Goal: Task Accomplishment & Management: Complete application form

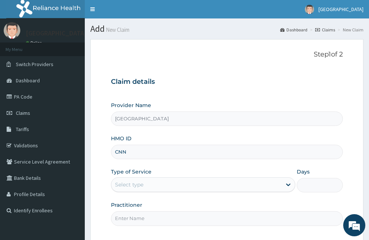
click at [166, 145] on input "CNN" at bounding box center [227, 152] width 232 height 14
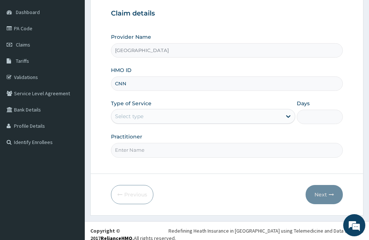
scroll to position [68, 0]
type input "C"
click at [129, 80] on input "HMO ID" at bounding box center [227, 83] width 232 height 14
type input "a"
type input "ALZ/111420/A"
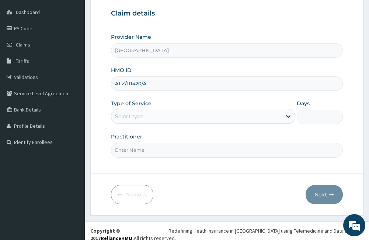
click at [180, 116] on div "Select type" at bounding box center [196, 116] width 170 height 12
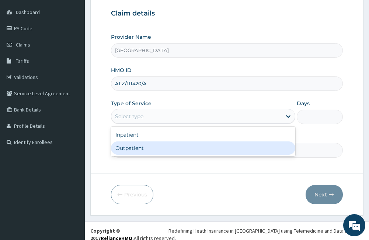
click at [177, 149] on div "Outpatient" at bounding box center [203, 147] width 184 height 13
type input "1"
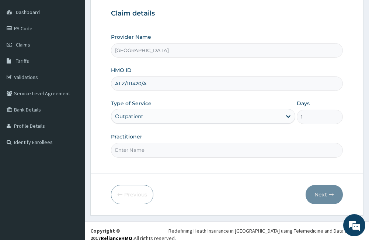
click at [177, 149] on input "Practitioner" at bounding box center [227, 150] width 232 height 14
type input "Dr Olanloye"
click at [324, 195] on button "Next" at bounding box center [324, 194] width 37 height 19
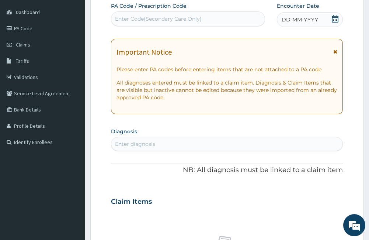
click at [336, 50] on icon at bounding box center [336, 51] width 4 height 5
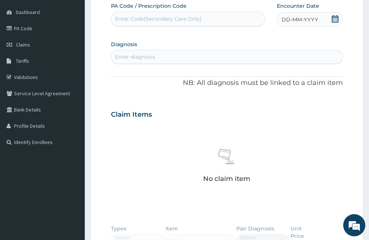
click at [333, 18] on icon at bounding box center [335, 18] width 7 height 7
click at [214, 111] on div "Claim Items" at bounding box center [227, 112] width 232 height 19
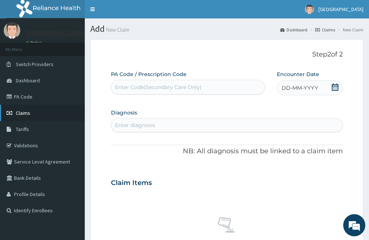
click at [18, 116] on span "Claims" at bounding box center [23, 113] width 14 height 7
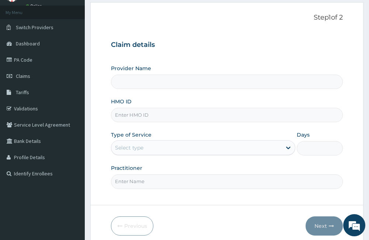
click at [134, 121] on input "HMO ID" at bounding box center [227, 115] width 232 height 14
type input "[GEOGRAPHIC_DATA]"
type input "SID/10021/a"
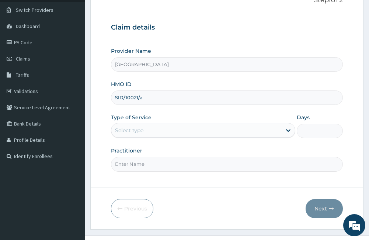
scroll to position [68, 0]
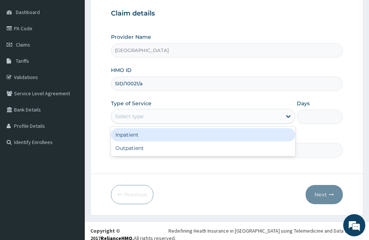
click at [275, 118] on div "Select type" at bounding box center [196, 116] width 170 height 12
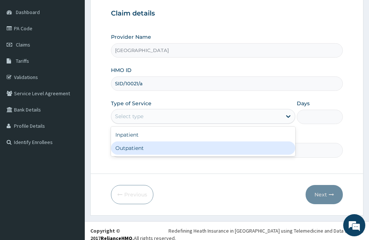
click at [208, 143] on div "Outpatient" at bounding box center [203, 147] width 184 height 13
type input "1"
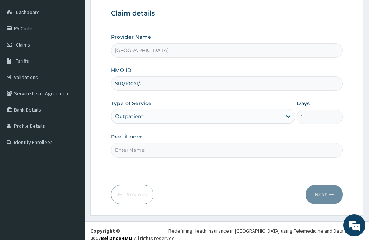
click at [254, 156] on input "Practitioner" at bounding box center [227, 150] width 232 height 14
type input "[PERSON_NAME]"
click at [329, 193] on icon "button" at bounding box center [331, 194] width 5 height 5
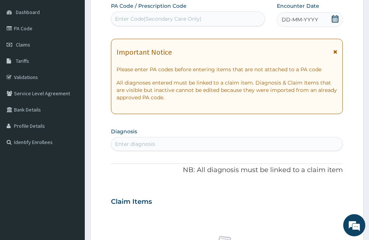
click at [336, 53] on icon at bounding box center [336, 51] width 4 height 5
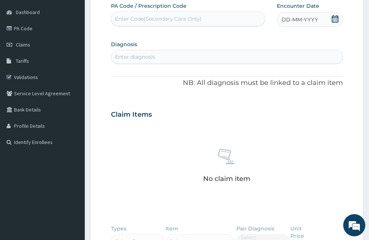
click at [331, 19] on div "DD-MM-YYYY" at bounding box center [310, 19] width 66 height 15
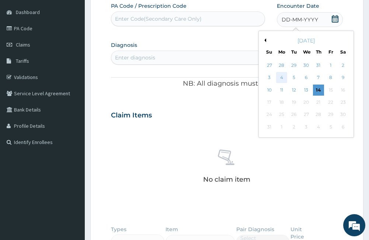
click at [281, 76] on div "4" at bounding box center [281, 77] width 11 height 11
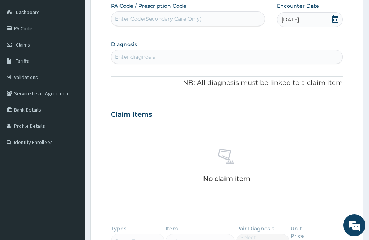
click at [127, 56] on div "Enter diagnosis" at bounding box center [135, 56] width 40 height 7
type input ","
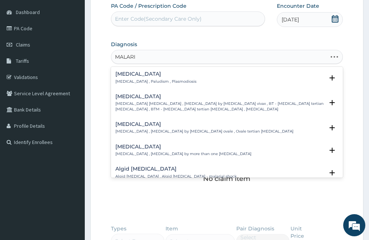
type input "MALARIA"
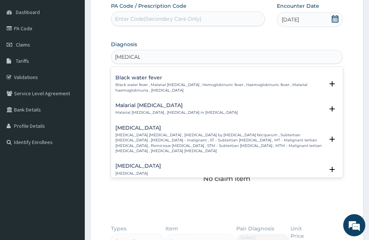
scroll to position [258, 0]
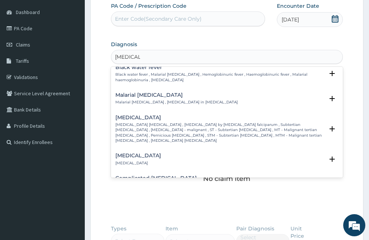
click at [162, 124] on p "Falciparum malaria , Malignant tertian malaria , Malaria by Plasmodium falcipar…" at bounding box center [220, 132] width 209 height 21
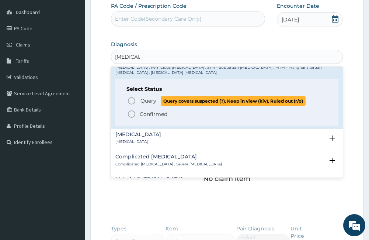
scroll to position [332, 0]
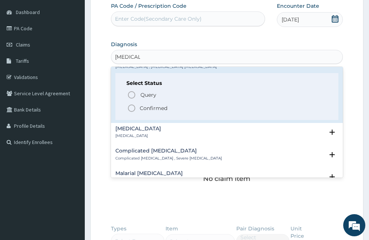
click at [143, 104] on p "Confirmed" at bounding box center [154, 107] width 28 height 7
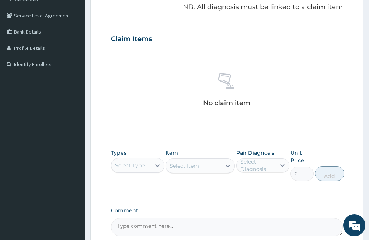
scroll to position [216, 0]
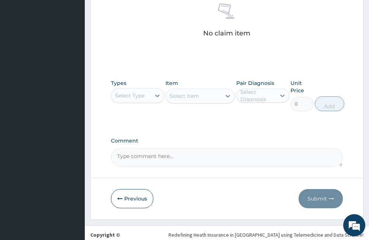
click at [138, 84] on div "Types Select Type" at bounding box center [137, 95] width 53 height 32
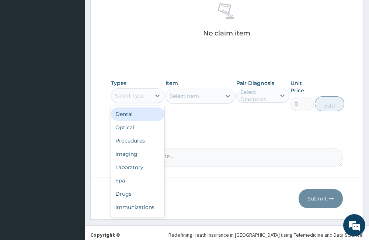
click at [142, 102] on div "Select Type" at bounding box center [137, 95] width 53 height 15
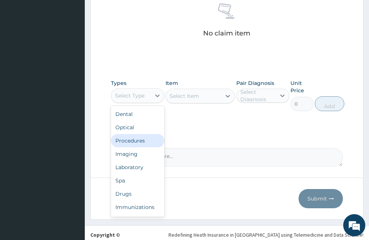
click at [148, 141] on div "Procedures" at bounding box center [137, 140] width 53 height 13
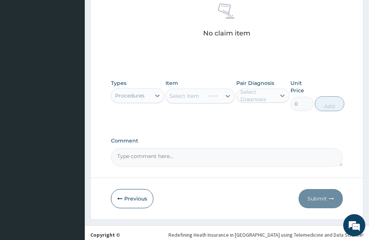
click at [218, 95] on div "Select Item" at bounding box center [200, 96] width 69 height 15
click at [220, 102] on div "Select Item" at bounding box center [200, 96] width 69 height 15
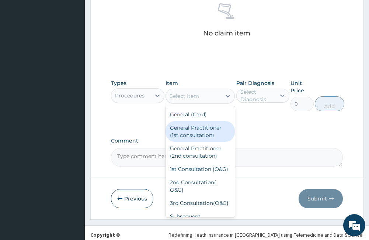
click at [221, 131] on div "General Practitioner (1st consultation)" at bounding box center [200, 131] width 69 height 21
type input "1500"
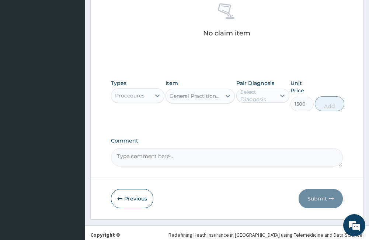
click at [256, 97] on div "Select Diagnosis" at bounding box center [258, 95] width 35 height 15
click at [261, 122] on div "Falciparum malaria" at bounding box center [263, 114] width 53 height 15
checkbox input "true"
click at [324, 106] on button "Add" at bounding box center [330, 103] width 30 height 15
type input "0"
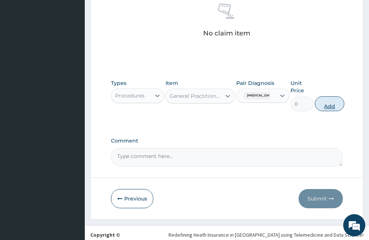
scroll to position [190, 0]
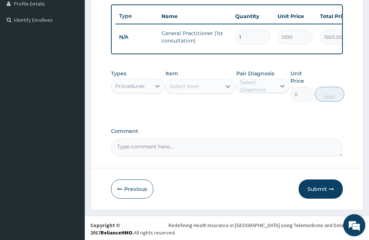
click at [147, 92] on div "Procedures" at bounding box center [130, 86] width 39 height 12
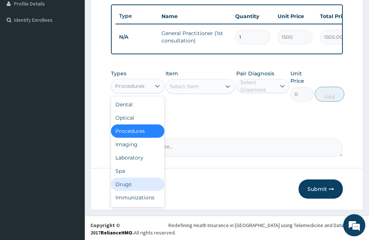
drag, startPoint x: 128, startPoint y: 191, endPoint x: 132, endPoint y: 151, distance: 40.5
click at [130, 178] on div "Dental Optical Procedures Imaging Laboratory Spa Drugs Immunizations Others Gym" at bounding box center [137, 151] width 53 height 111
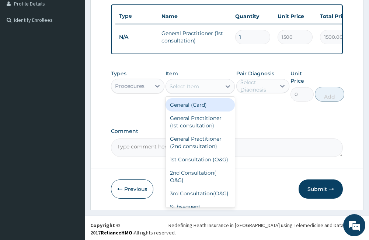
click at [206, 94] on div "Select Item" at bounding box center [200, 86] width 69 height 15
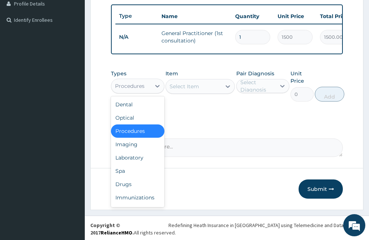
drag, startPoint x: 115, startPoint y: 95, endPoint x: 116, endPoint y: 111, distance: 15.9
click at [116, 92] on div "Procedures" at bounding box center [130, 86] width 39 height 12
click at [124, 191] on div "Drugs" at bounding box center [137, 184] width 53 height 13
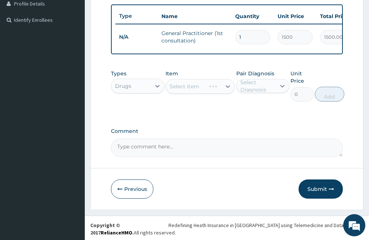
click at [190, 94] on div "Select Item" at bounding box center [200, 86] width 69 height 15
click at [190, 92] on div "Select Item" at bounding box center [193, 86] width 55 height 12
click at [191, 92] on div "Select Item" at bounding box center [193, 86] width 55 height 12
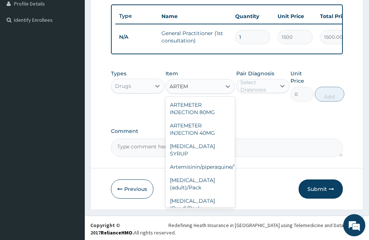
type input "ARTE"
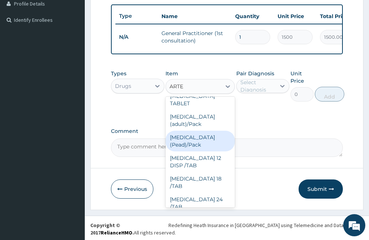
scroll to position [185, 0]
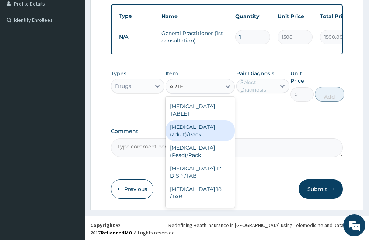
click at [210, 133] on div "[MEDICAL_DATA] (adult)/Pack" at bounding box center [200, 130] width 69 height 21
type input "682.5"
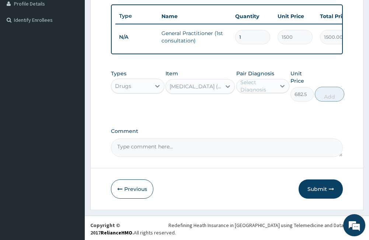
click at [265, 93] on div "Select Diagnosis" at bounding box center [258, 86] width 35 height 15
click at [265, 108] on label "Falciparum malaria" at bounding box center [271, 103] width 44 height 7
click at [275, 108] on label "Falciparum malaria" at bounding box center [271, 103] width 44 height 7
checkbox input "false"
click at [263, 93] on div "Select Diagnosis" at bounding box center [258, 86] width 35 height 15
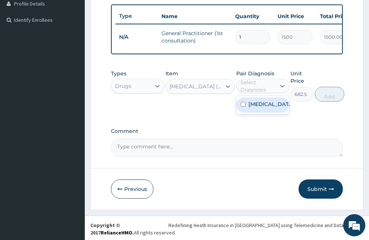
click at [260, 108] on label "Falciparum malaria" at bounding box center [271, 103] width 44 height 7
checkbox input "true"
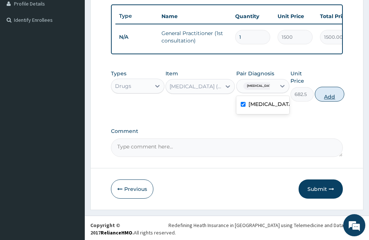
click at [326, 102] on button "Add" at bounding box center [330, 94] width 30 height 15
type input "0"
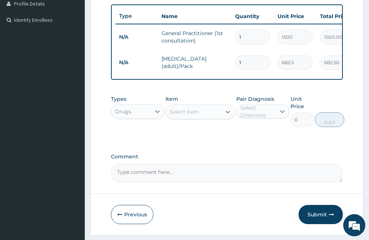
type input "0.00"
type input "6"
type input "4095.00"
type input "6"
click at [179, 119] on div "Select Item" at bounding box center [200, 111] width 69 height 15
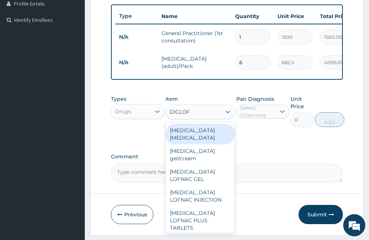
type input "DICLOFE"
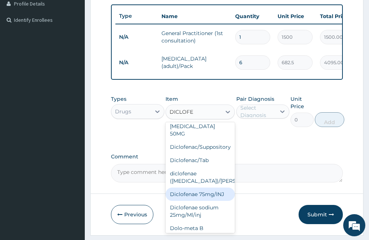
scroll to position [158, 0]
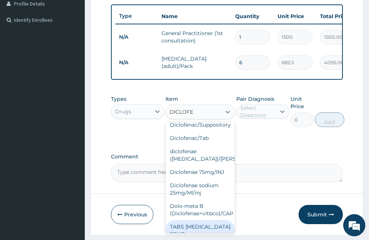
click at [207, 220] on div "TABS DICLOFENAC 50MG" at bounding box center [200, 230] width 69 height 21
type input "50"
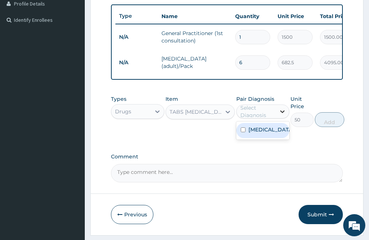
click at [282, 113] on icon at bounding box center [283, 111] width 4 height 3
click at [272, 133] on label "Falciparum malaria" at bounding box center [271, 129] width 44 height 7
checkbox input "true"
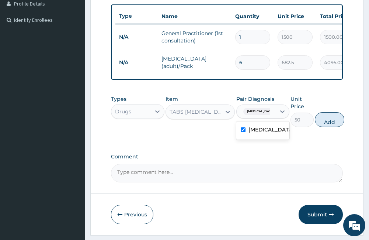
click at [339, 127] on button "Add" at bounding box center [330, 119] width 30 height 15
type input "0"
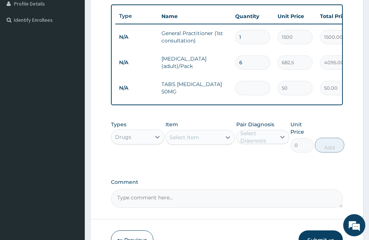
type input "0.00"
type input "6"
type input "300.00"
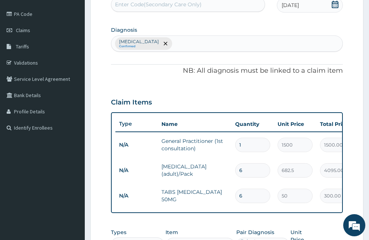
scroll to position [80, 0]
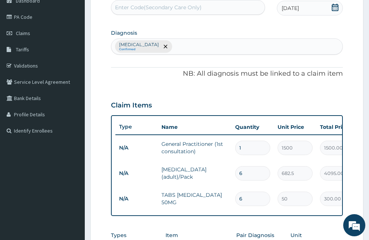
type input "6"
click at [204, 47] on div "Falciparum malaria Confirmed" at bounding box center [226, 47] width 231 height 16
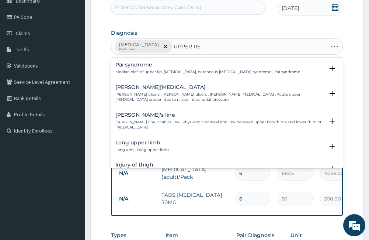
type input "UPPER RES"
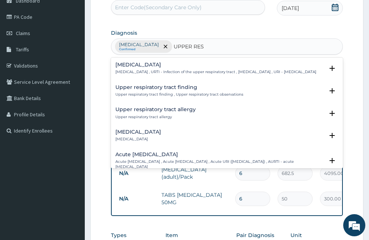
click at [222, 71] on p "Upper respiratory infection , URTI - Infection of the upper respiratory tract ,…" at bounding box center [216, 71] width 201 height 5
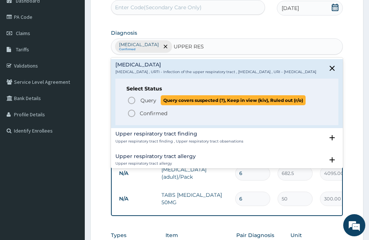
click at [150, 104] on span "Query" at bounding box center [149, 100] width 16 height 7
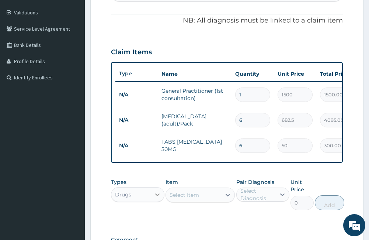
scroll to position [227, 0]
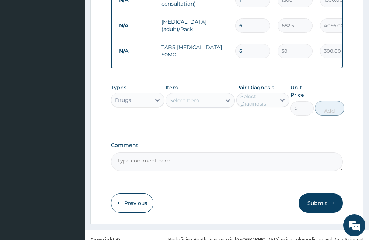
click at [178, 104] on div "Select Item" at bounding box center [185, 100] width 30 height 7
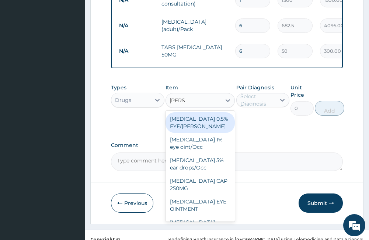
type input "LORAT"
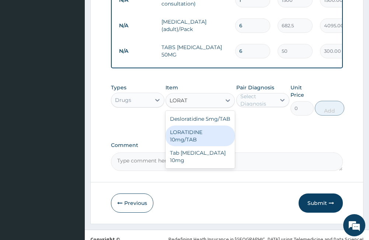
click at [224, 140] on div "LORATIDINE 10mg/TAB" at bounding box center [200, 136] width 69 height 21
type input "11.55"
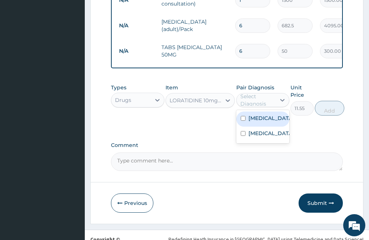
click at [275, 104] on div "Select Diagnosis" at bounding box center [258, 100] width 35 height 15
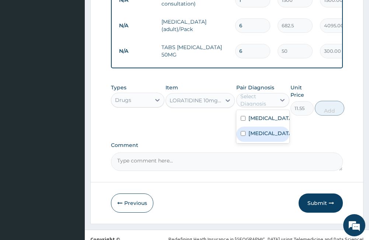
drag, startPoint x: 264, startPoint y: 157, endPoint x: 279, endPoint y: 143, distance: 21.2
click at [264, 137] on label "Upper respiratory infection" at bounding box center [271, 133] width 44 height 7
checkbox input "true"
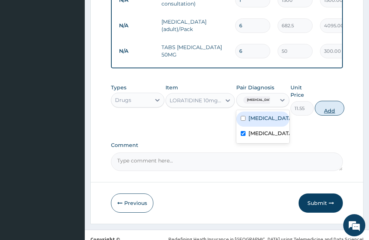
click at [345, 116] on button "Add" at bounding box center [330, 108] width 30 height 15
type input "0"
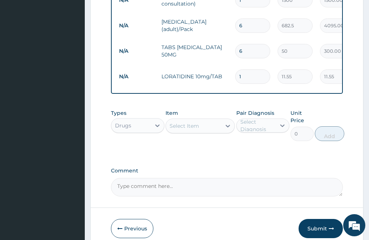
type input "0.00"
type input "4"
type input "46.20"
type input "0.00"
type input "5"
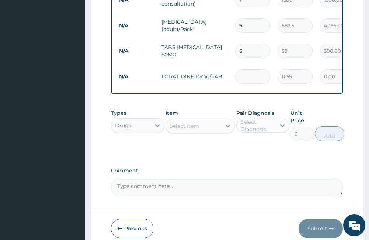
type input "57.75"
type input "5"
click at [199, 130] on div "Select Item" at bounding box center [185, 125] width 30 height 7
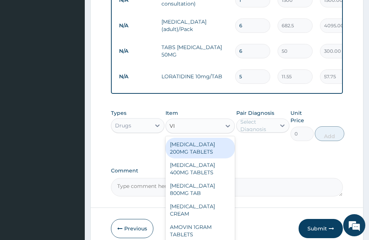
type input "VIT"
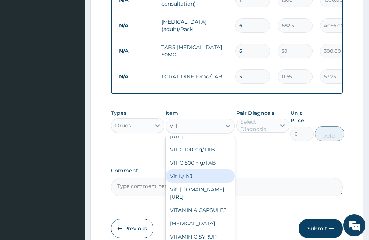
scroll to position [738, 0]
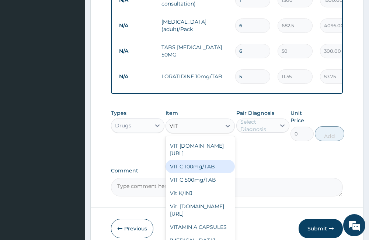
click at [205, 173] on div "VIT C 100mg/TAB" at bounding box center [200, 166] width 69 height 13
type input "4.2"
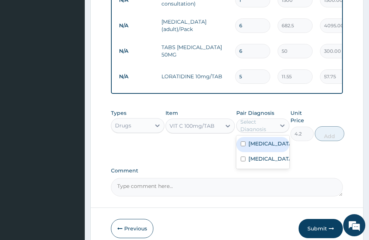
click at [253, 128] on div "Select Diagnosis" at bounding box center [258, 125] width 35 height 15
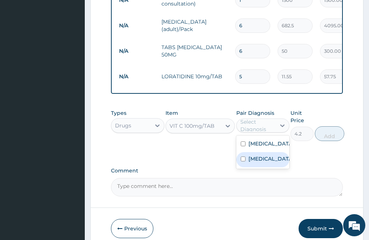
click at [260, 162] on label "Upper respiratory infection" at bounding box center [271, 158] width 44 height 7
checkbox input "true"
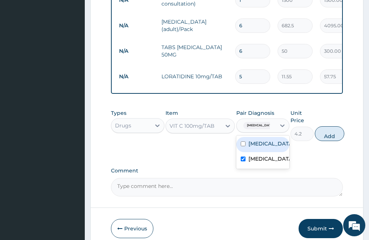
click at [195, 130] on div "VIT C 100mg/TAB" at bounding box center [192, 125] width 45 height 7
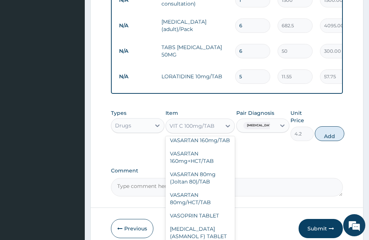
scroll to position [18684, 0]
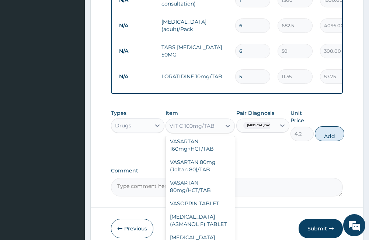
click at [272, 179] on div "Comment" at bounding box center [227, 182] width 232 height 29
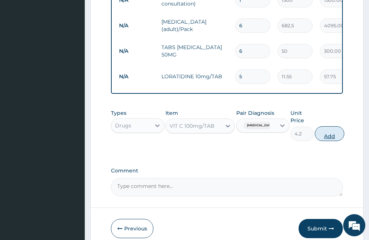
click at [345, 138] on button "Add" at bounding box center [330, 133] width 30 height 15
type input "0"
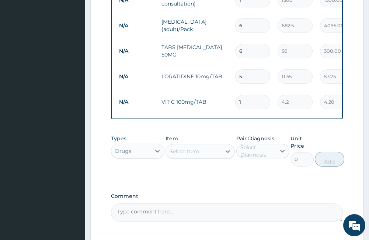
type input "12"
type input "50.40"
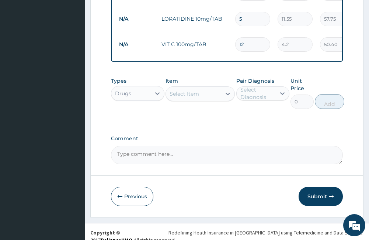
scroll to position [292, 0]
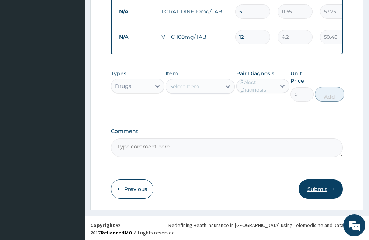
type input "12"
click at [314, 191] on button "Submit" at bounding box center [321, 188] width 44 height 19
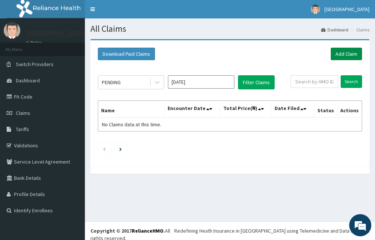
click at [341, 56] on link "Add Claim" at bounding box center [346, 54] width 31 height 13
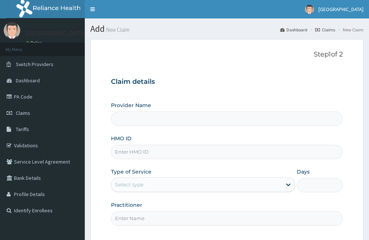
click at [161, 152] on input "HMO ID" at bounding box center [227, 152] width 232 height 14
type input "[GEOGRAPHIC_DATA]"
click at [100, 129] on form "Step 1 of 2 Claim details Provider Name Itunu Hospital HMO ID Type of Service S…" at bounding box center [227, 161] width 274 height 245
click at [158, 154] on input "HMO ID" at bounding box center [227, 152] width 232 height 14
type input "SID/10021/a"
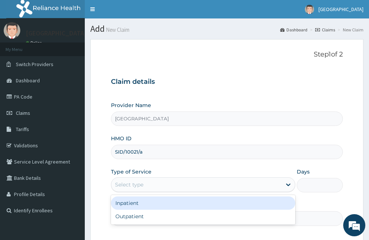
click at [164, 189] on div "Select type" at bounding box center [196, 185] width 170 height 12
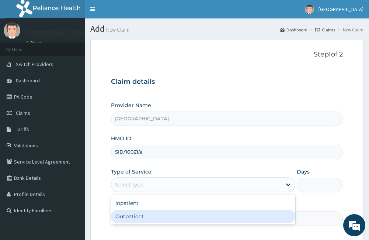
click at [147, 221] on div "Outpatient" at bounding box center [203, 216] width 184 height 13
type input "1"
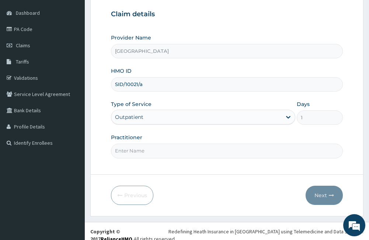
scroll to position [68, 0]
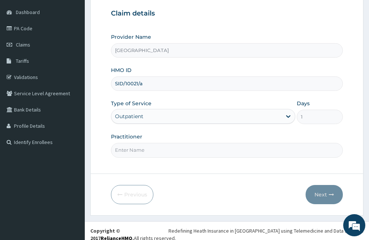
click at [164, 152] on input "Practitioner" at bounding box center [227, 150] width 232 height 14
type input "M"
click at [165, 157] on input "Practitioner" at bounding box center [227, 150] width 232 height 14
type input "DR ADEYEMO"
click at [329, 197] on button "Next" at bounding box center [324, 194] width 37 height 19
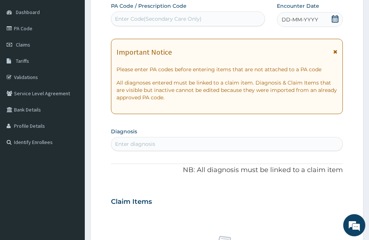
click at [336, 53] on icon at bounding box center [336, 51] width 4 height 5
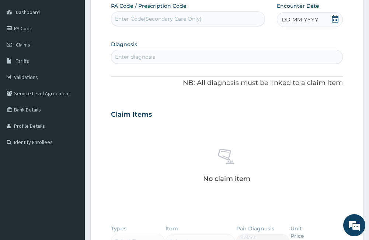
click at [339, 22] on div "DD-MM-YYYY" at bounding box center [310, 19] width 66 height 15
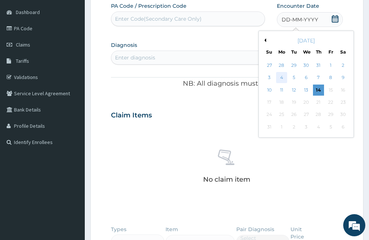
click at [283, 77] on div "4" at bounding box center [281, 77] width 11 height 11
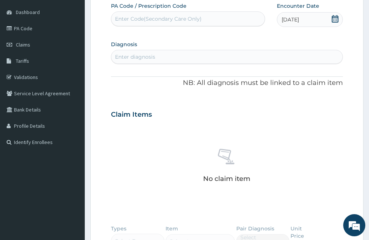
click at [188, 57] on div "Enter diagnosis" at bounding box center [226, 57] width 231 height 12
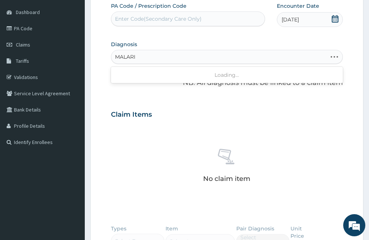
type input "MALARIA"
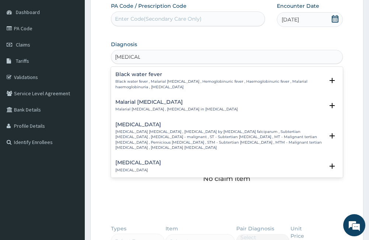
scroll to position [258, 0]
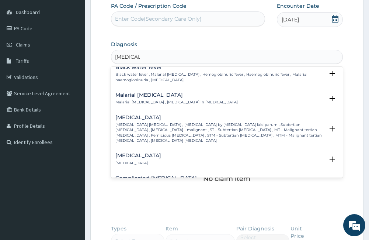
click at [153, 129] on p "Falciparum malaria , Malignant tertian malaria , Malaria by Plasmodium falcipar…" at bounding box center [220, 132] width 209 height 21
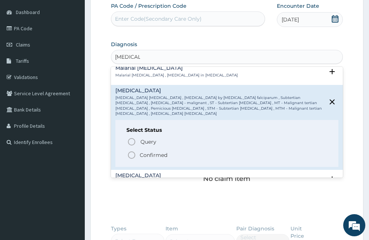
scroll to position [295, 0]
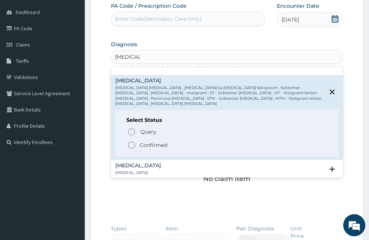
click at [149, 141] on p "Confirmed" at bounding box center [154, 144] width 28 height 7
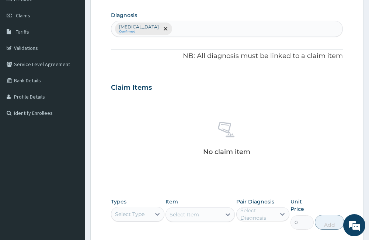
scroll to position [142, 0]
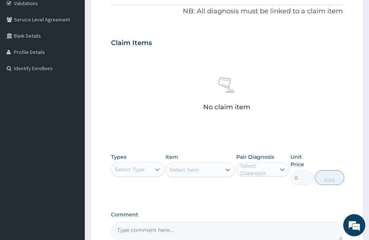
click at [151, 170] on div at bounding box center [157, 169] width 13 height 13
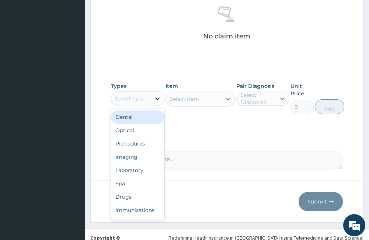
scroll to position [216, 0]
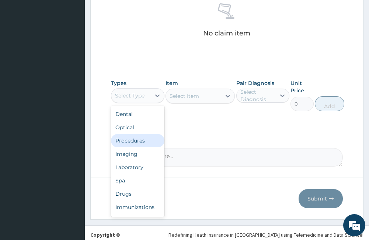
click at [125, 142] on div "Procedures" at bounding box center [137, 140] width 53 height 13
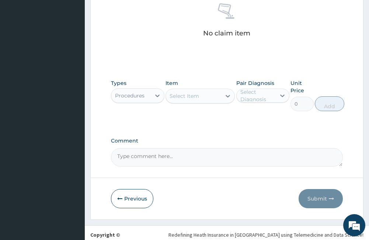
click at [203, 98] on div "Select Item" at bounding box center [193, 96] width 55 height 12
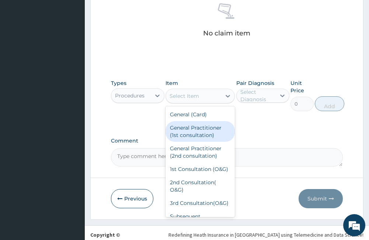
click at [202, 131] on div "General Practitioner (1st consultation)" at bounding box center [200, 131] width 69 height 21
type input "1500"
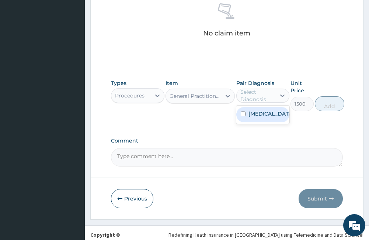
click at [254, 96] on div "Select Diagnosis" at bounding box center [258, 95] width 35 height 15
click at [269, 117] on label "Falciparum malaria" at bounding box center [271, 113] width 44 height 7
checkbox input "true"
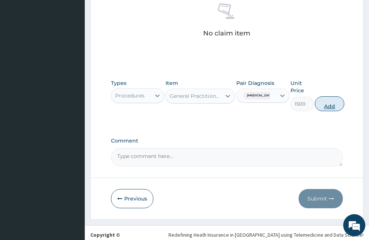
click at [331, 109] on button "Add" at bounding box center [330, 103] width 30 height 15
type input "0"
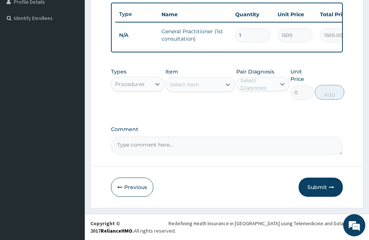
scroll to position [190, 0]
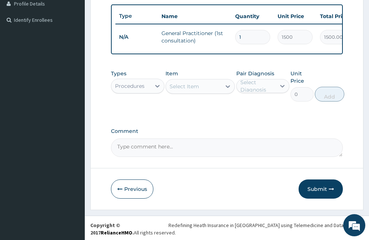
click at [175, 90] on div "Select Item" at bounding box center [185, 86] width 30 height 7
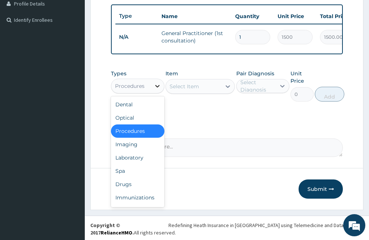
click at [156, 90] on icon at bounding box center [157, 85] width 7 height 7
click at [131, 191] on div "Drugs" at bounding box center [137, 184] width 53 height 13
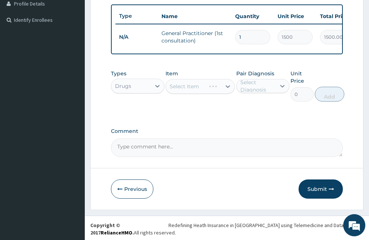
click at [171, 94] on div "Select Item" at bounding box center [200, 86] width 69 height 15
click at [185, 94] on div "Select Item" at bounding box center [200, 86] width 69 height 15
click at [195, 92] on div "Select Item" at bounding box center [193, 86] width 55 height 12
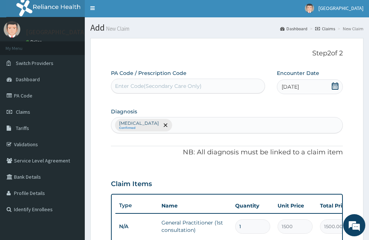
scroll to position [0, 0]
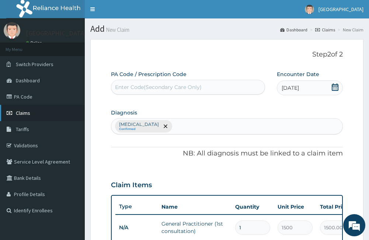
type input "ARTE"
drag, startPoint x: 50, startPoint y: 110, endPoint x: 50, endPoint y: 106, distance: 4.1
click at [50, 110] on link "Claims" at bounding box center [42, 113] width 85 height 16
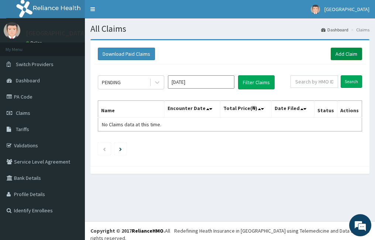
click at [346, 54] on link "Add Claim" at bounding box center [346, 54] width 31 height 13
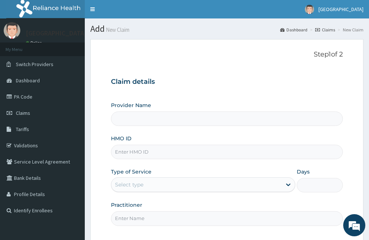
click at [173, 150] on input "HMO ID" at bounding box center [227, 152] width 232 height 14
type input "[GEOGRAPHIC_DATA]"
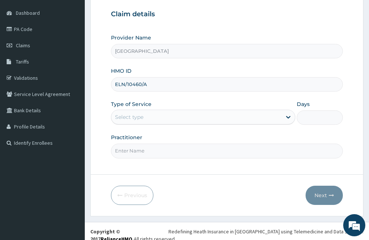
scroll to position [68, 0]
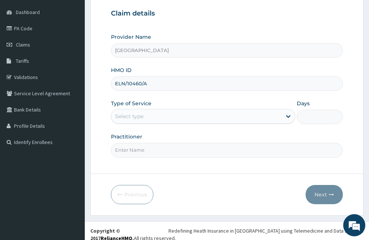
type input "ELN/10460/A"
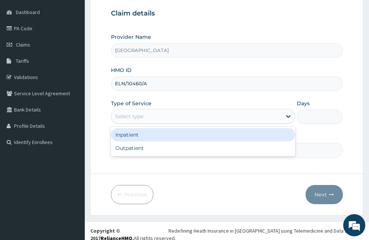
click at [147, 118] on div "Select type" at bounding box center [196, 116] width 170 height 12
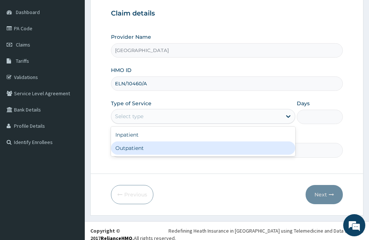
click at [150, 149] on div "Outpatient" at bounding box center [203, 147] width 184 height 13
type input "1"
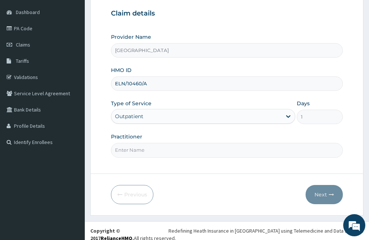
click at [156, 155] on input "Practitioner" at bounding box center [227, 150] width 232 height 14
type input "DR ADEYEMO"
click at [331, 199] on button "Next" at bounding box center [324, 194] width 37 height 19
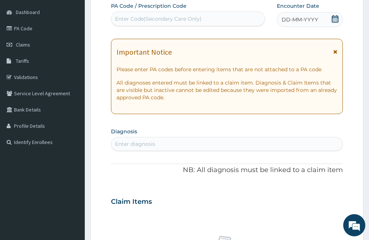
click at [337, 53] on icon at bounding box center [336, 51] width 4 height 5
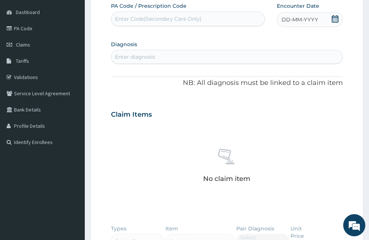
click at [301, 21] on span "DD-MM-YYYY" at bounding box center [300, 19] width 37 height 7
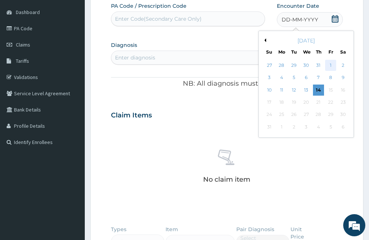
click at [332, 68] on div "1" at bounding box center [331, 65] width 11 height 11
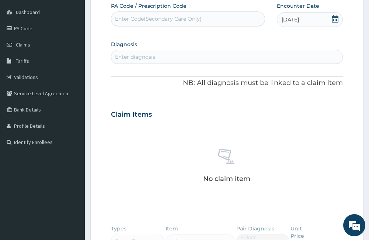
click at [248, 52] on div "Enter diagnosis" at bounding box center [226, 57] width 231 height 12
click at [247, 57] on div "Enter diagnosis" at bounding box center [226, 57] width 231 height 12
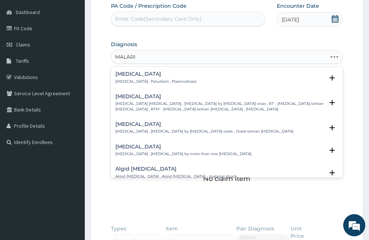
type input "MALARIA"
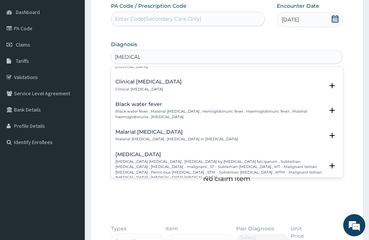
scroll to position [258, 0]
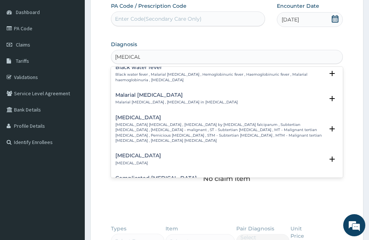
click at [174, 131] on p "Falciparum malaria , Malignant tertian malaria , Malaria by Plasmodium falcipar…" at bounding box center [220, 132] width 209 height 21
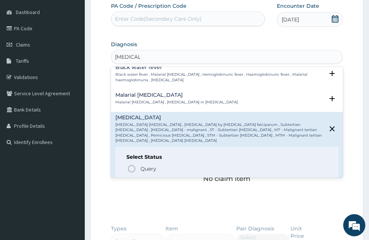
scroll to position [332, 0]
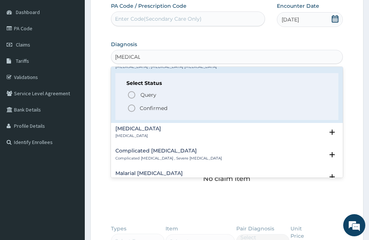
click at [155, 104] on p "Confirmed" at bounding box center [154, 107] width 28 height 7
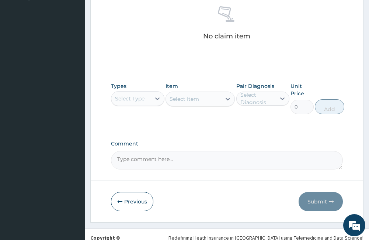
scroll to position [216, 0]
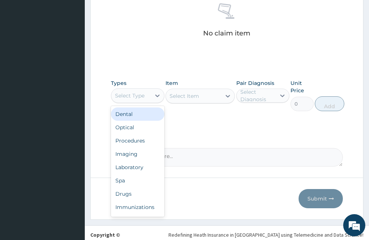
click at [145, 96] on div "Select Type" at bounding box center [130, 95] width 30 height 7
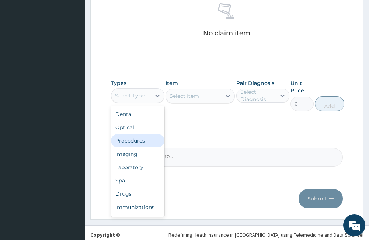
click at [134, 142] on div "Procedures" at bounding box center [137, 140] width 53 height 13
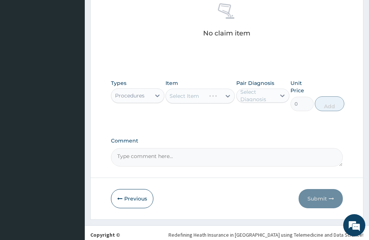
click at [197, 100] on div "Select Item" at bounding box center [200, 96] width 69 height 15
click at [202, 100] on div "Select Item" at bounding box center [200, 96] width 69 height 15
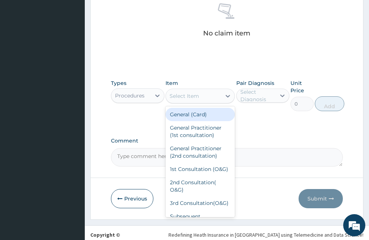
click at [197, 102] on div "Select Item" at bounding box center [200, 96] width 69 height 15
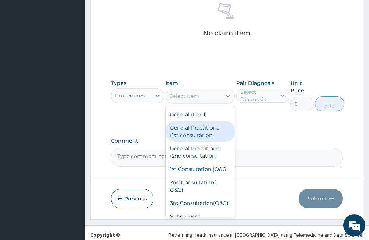
click at [201, 127] on div "General Practitioner (1st consultation)" at bounding box center [200, 131] width 69 height 21
type input "1500"
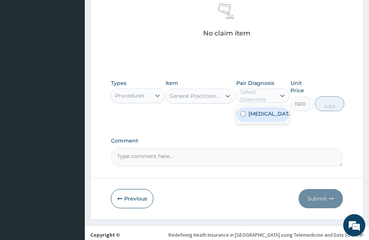
drag, startPoint x: 254, startPoint y: 95, endPoint x: 259, endPoint y: 106, distance: 11.6
click at [255, 95] on div "Select Diagnosis" at bounding box center [258, 95] width 35 height 15
click at [261, 117] on label "Falciparum malaria" at bounding box center [271, 113] width 44 height 7
checkbox input "true"
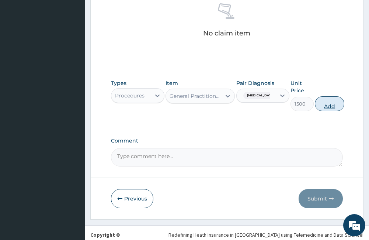
click at [336, 104] on button "Add" at bounding box center [330, 103] width 30 height 15
type input "0"
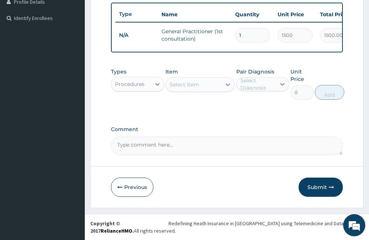
scroll to position [190, 0]
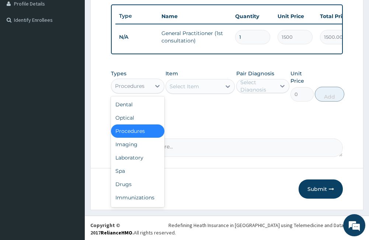
click at [139, 92] on div "Procedures" at bounding box center [130, 86] width 39 height 12
click at [137, 191] on div "Drugs" at bounding box center [137, 184] width 53 height 13
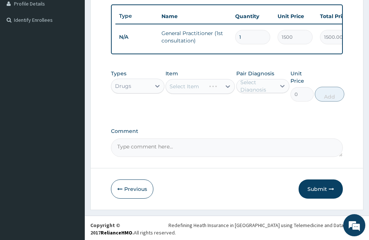
click at [189, 94] on div "Select Item" at bounding box center [200, 86] width 69 height 15
click at [187, 90] on div "Select Item" at bounding box center [185, 86] width 30 height 7
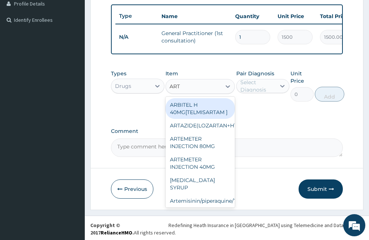
type input "ARTE"
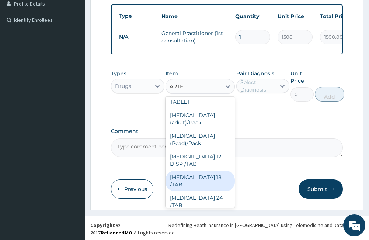
scroll to position [185, 0]
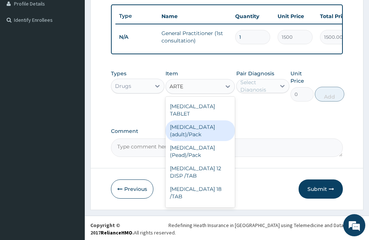
click at [197, 136] on div "Coartem (adult)/Pack" at bounding box center [200, 130] width 69 height 21
type input "682.5"
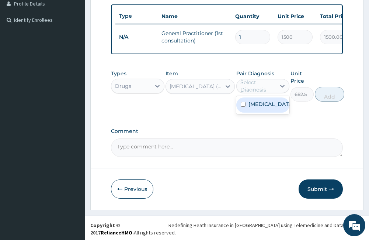
click at [243, 89] on div "Select Diagnosis" at bounding box center [258, 86] width 35 height 15
click at [252, 108] on label "Falciparum malaria" at bounding box center [271, 103] width 44 height 7
checkbox input "true"
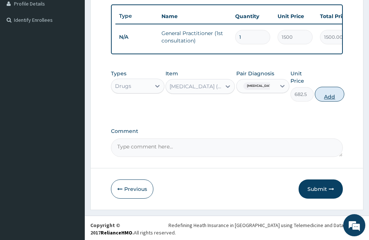
click at [331, 101] on button "Add" at bounding box center [330, 94] width 30 height 15
type input "0"
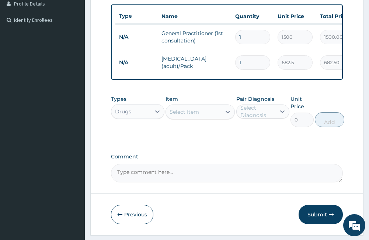
type input "0.00"
type input "6"
type input "4095.00"
type input "6"
click at [193, 116] on div "Select Item" at bounding box center [185, 111] width 30 height 7
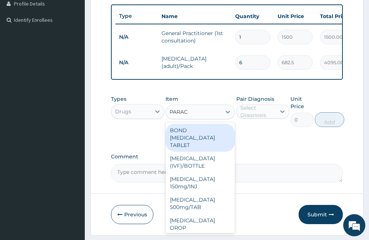
type input "PARACE"
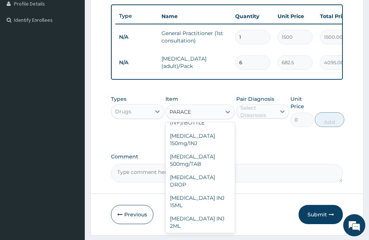
scroll to position [74, 0]
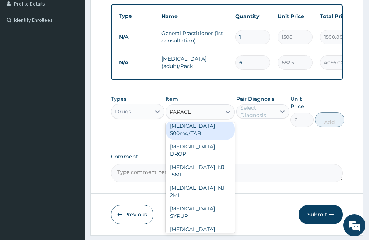
click at [196, 137] on div "PARACETAMOL 500mg/TAB" at bounding box center [200, 129] width 69 height 21
type input "5.25"
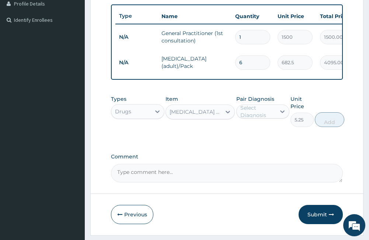
click at [253, 117] on div "Select Diagnosis" at bounding box center [258, 111] width 35 height 15
click at [260, 133] on label "Falciparum malaria" at bounding box center [271, 129] width 44 height 7
checkbox input "true"
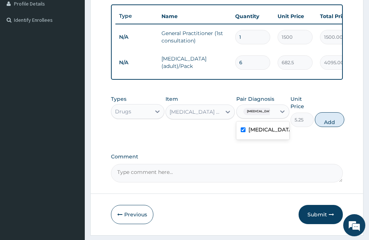
click at [320, 127] on button "Add" at bounding box center [330, 119] width 30 height 15
type input "0"
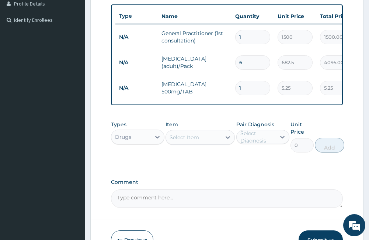
type input "18"
type input "94.50"
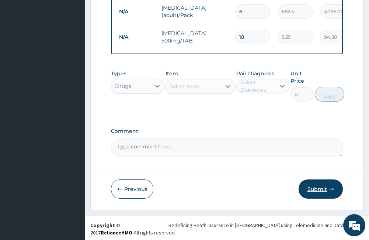
type input "18"
click at [320, 193] on button "Submit" at bounding box center [321, 188] width 44 height 19
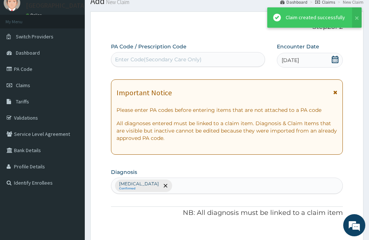
scroll to position [241, 0]
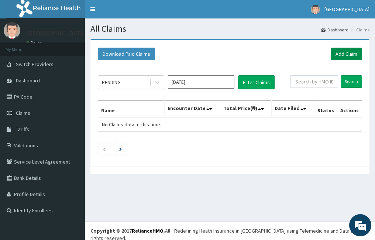
click at [346, 53] on link "Add Claim" at bounding box center [346, 54] width 31 height 13
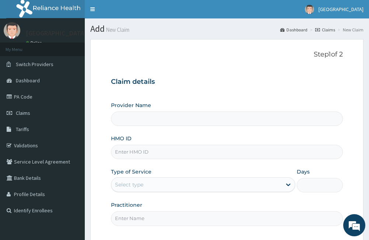
click at [146, 154] on input "HMO ID" at bounding box center [227, 152] width 232 height 14
type input "[GEOGRAPHIC_DATA]"
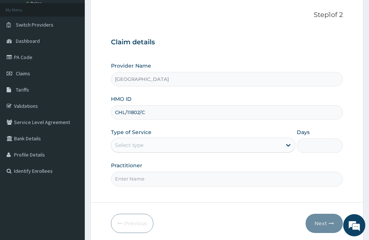
scroll to position [68, 0]
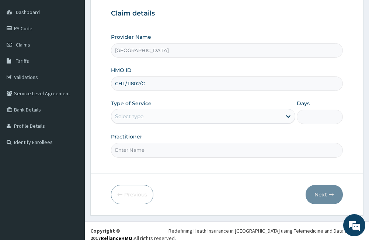
type input "CHL/11802/C"
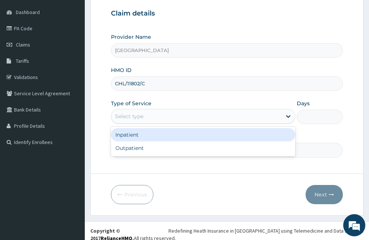
click at [161, 117] on div "Select type" at bounding box center [196, 116] width 170 height 12
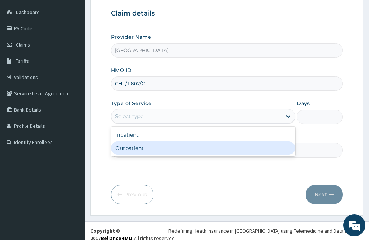
click at [144, 147] on div "Outpatient" at bounding box center [203, 147] width 184 height 13
type input "1"
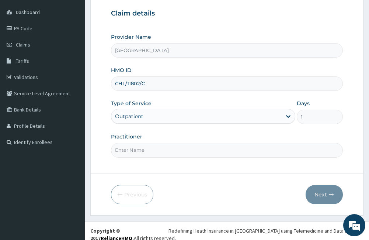
click at [144, 155] on input "Practitioner" at bounding box center [227, 150] width 232 height 14
type input "[PERSON_NAME]"
click at [327, 195] on button "Next" at bounding box center [324, 194] width 37 height 19
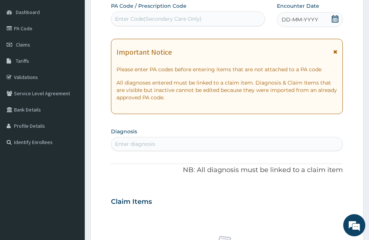
click at [334, 49] on icon at bounding box center [336, 51] width 4 height 5
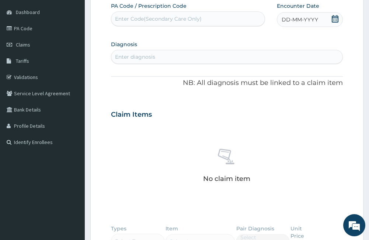
click at [334, 20] on icon at bounding box center [335, 18] width 7 height 7
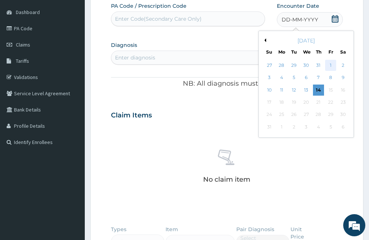
click at [331, 65] on div "1" at bounding box center [331, 65] width 11 height 11
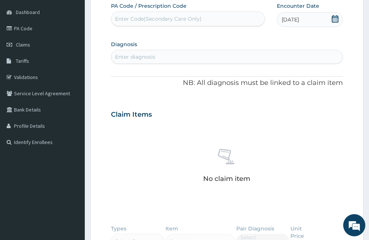
click at [218, 61] on div "Enter diagnosis" at bounding box center [226, 57] width 231 height 12
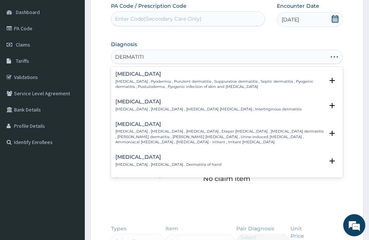
type input "DERMATITIS"
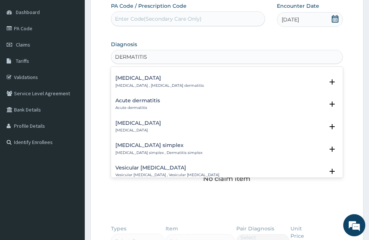
scroll to position [369, 0]
click at [152, 104] on div "Acute dermatitis Acute dermatitis" at bounding box center [138, 103] width 45 height 13
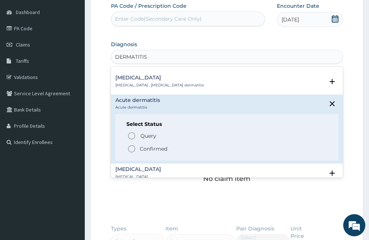
click at [158, 147] on p "Confirmed" at bounding box center [154, 148] width 28 height 7
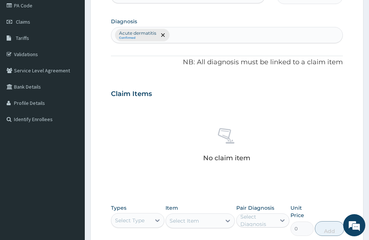
scroll to position [142, 0]
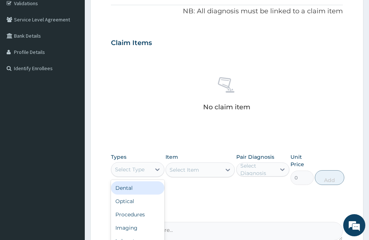
click at [148, 166] on div "Select Type" at bounding box center [130, 170] width 39 height 12
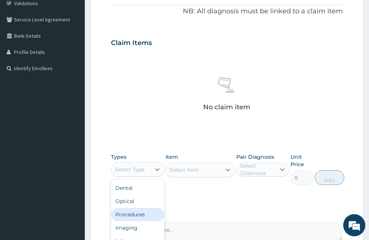
click at [142, 214] on div "Procedures" at bounding box center [137, 214] width 53 height 13
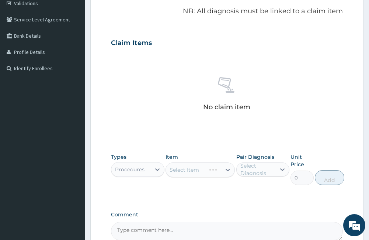
click at [195, 170] on div "Select Item" at bounding box center [200, 169] width 69 height 15
drag, startPoint x: 195, startPoint y: 170, endPoint x: 198, endPoint y: 173, distance: 4.2
click at [198, 173] on div "Select Item" at bounding box center [200, 169] width 69 height 15
click at [198, 175] on div "Select Item" at bounding box center [200, 169] width 69 height 15
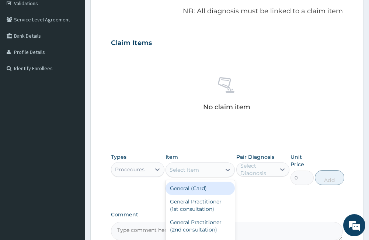
click at [219, 176] on div "Select Item" at bounding box center [200, 169] width 69 height 15
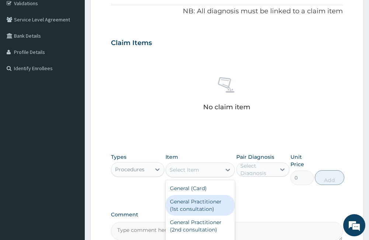
drag, startPoint x: 212, startPoint y: 204, endPoint x: 245, endPoint y: 185, distance: 38.0
click at [217, 201] on div "General Practitioner (1st consultation)" at bounding box center [200, 205] width 69 height 21
type input "1500"
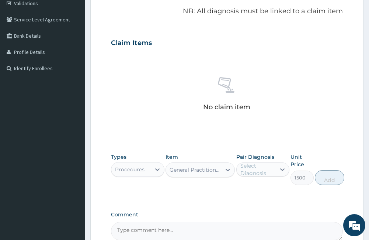
click at [250, 173] on div "Select Diagnosis" at bounding box center [258, 169] width 35 height 15
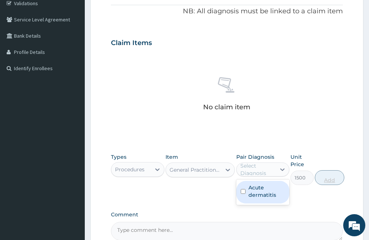
drag, startPoint x: 255, startPoint y: 195, endPoint x: 317, endPoint y: 181, distance: 63.5
click at [265, 194] on label "Acute dermatitis" at bounding box center [267, 191] width 37 height 15
checkbox input "true"
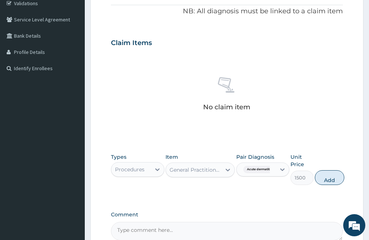
drag, startPoint x: 330, startPoint y: 179, endPoint x: 208, endPoint y: 160, distance: 123.3
click at [330, 179] on button "Add" at bounding box center [330, 177] width 30 height 15
type input "0"
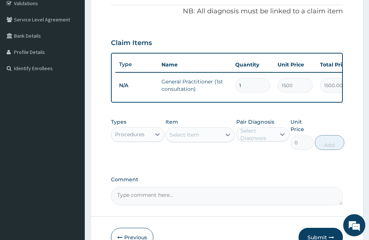
click at [136, 135] on div "Procedures" at bounding box center [130, 134] width 39 height 12
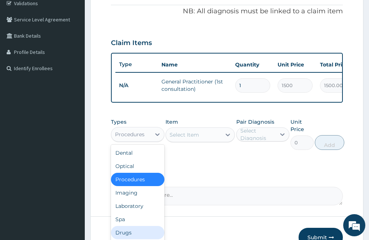
scroll to position [25, 0]
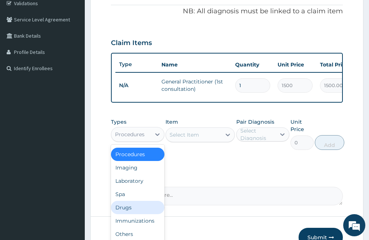
click at [132, 211] on div "Drugs" at bounding box center [137, 207] width 53 height 13
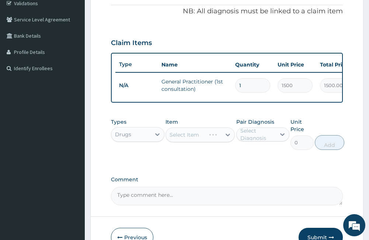
click at [202, 140] on div "Select Item" at bounding box center [200, 134] width 69 height 15
click at [205, 150] on div "Item Select Item" at bounding box center [200, 134] width 69 height 32
click at [203, 141] on div "Select Item" at bounding box center [193, 135] width 55 height 12
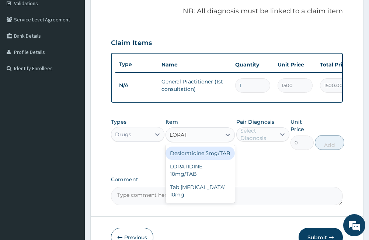
type input "LORATI"
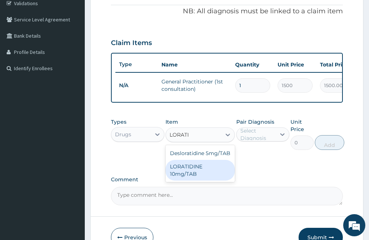
click at [204, 173] on div "LORATIDINE 10mg/TAB" at bounding box center [200, 170] width 69 height 21
type input "11.55"
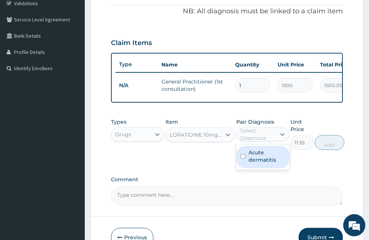
drag, startPoint x: 254, startPoint y: 136, endPoint x: 256, endPoint y: 154, distance: 17.5
click at [253, 137] on div "Select Diagnosis" at bounding box center [258, 134] width 35 height 15
drag, startPoint x: 256, startPoint y: 159, endPoint x: 327, endPoint y: 152, distance: 70.9
click at [261, 160] on label "Acute dermatitis" at bounding box center [267, 156] width 37 height 15
checkbox input "true"
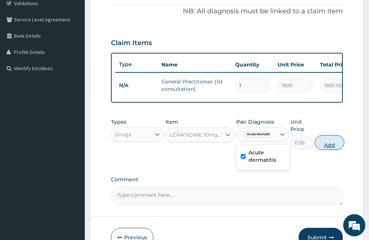
click at [328, 150] on button "Add" at bounding box center [330, 142] width 30 height 15
type input "0"
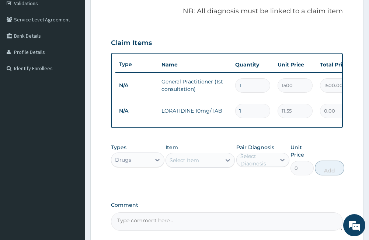
type input "0.00"
type input "3"
type input "34.65"
type input "3"
click at [188, 162] on div "Select Item" at bounding box center [185, 160] width 30 height 7
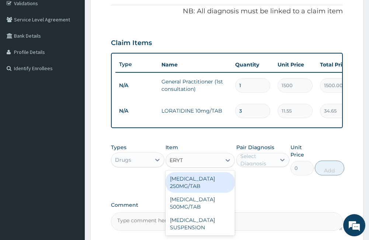
type input "ERYTH"
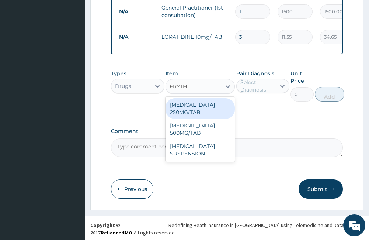
click at [181, 117] on div "[MEDICAL_DATA] 250MG/TAB" at bounding box center [200, 108] width 69 height 21
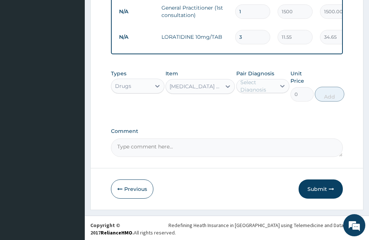
type input "23.62"
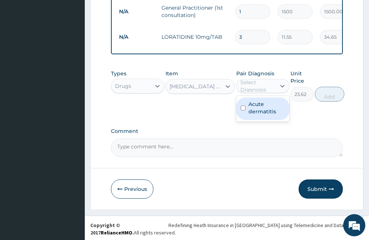
click at [265, 90] on div "Select Diagnosis" at bounding box center [258, 86] width 35 height 15
drag, startPoint x: 265, startPoint y: 114, endPoint x: 337, endPoint y: 93, distance: 74.7
click at [266, 114] on label "Acute dermatitis" at bounding box center [267, 107] width 37 height 15
checkbox input "true"
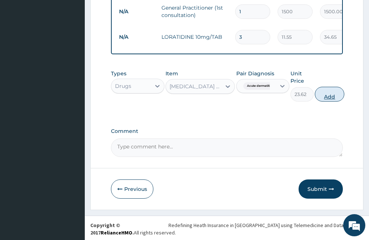
click at [339, 100] on button "Add" at bounding box center [330, 94] width 30 height 15
type input "0"
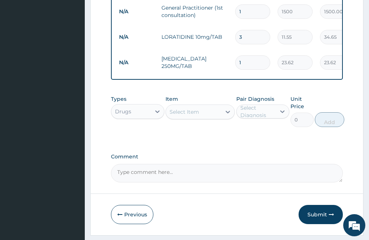
type input "15"
type input "354.30"
type input "15"
click at [203, 125] on div "Item Select Item" at bounding box center [200, 111] width 69 height 32
click at [200, 116] on div "Select Item" at bounding box center [193, 112] width 55 height 12
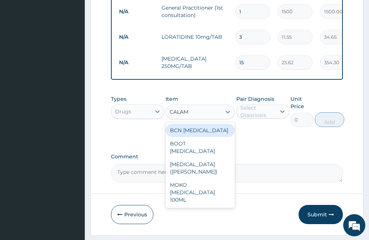
type input "CALAMI"
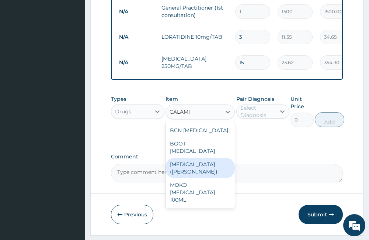
click at [214, 178] on div "[MEDICAL_DATA] ([PERSON_NAME])" at bounding box center [200, 168] width 69 height 21
type input "183.75"
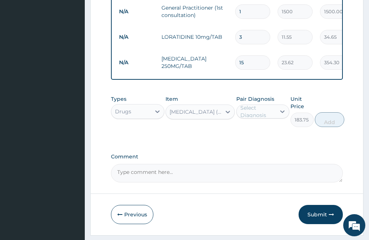
click at [250, 119] on div "Select Diagnosis" at bounding box center [258, 111] width 35 height 15
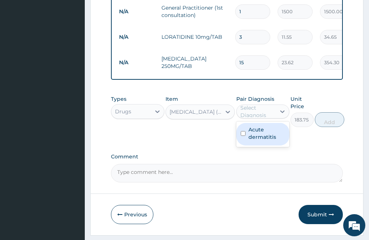
drag, startPoint x: 255, startPoint y: 147, endPoint x: 289, endPoint y: 134, distance: 36.7
click at [255, 145] on div "Acute dermatitis" at bounding box center [263, 134] width 53 height 23
checkbox input "true"
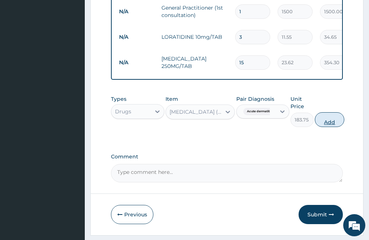
click at [326, 127] on button "Add" at bounding box center [330, 119] width 30 height 15
type input "0"
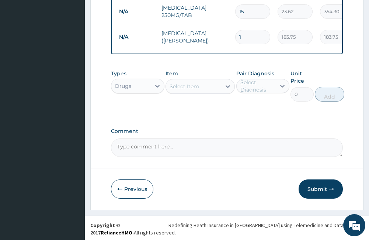
drag, startPoint x: 327, startPoint y: 199, endPoint x: 299, endPoint y: 194, distance: 28.8
click at [327, 197] on button "Submit" at bounding box center [321, 188] width 44 height 19
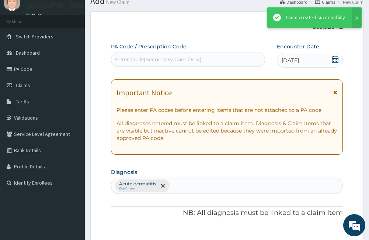
scroll to position [267, 0]
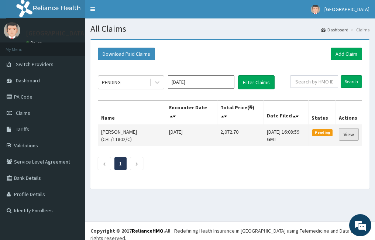
click at [354, 134] on link "View" at bounding box center [349, 134] width 20 height 13
